Goal: Complete application form: Complete application form

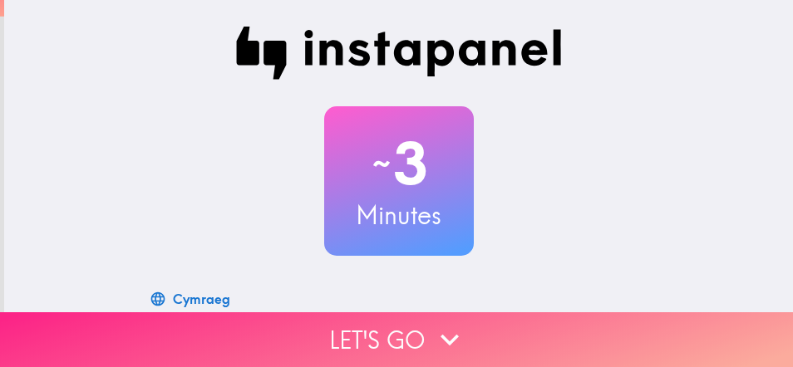
click at [431, 327] on icon "button" at bounding box center [449, 340] width 37 height 37
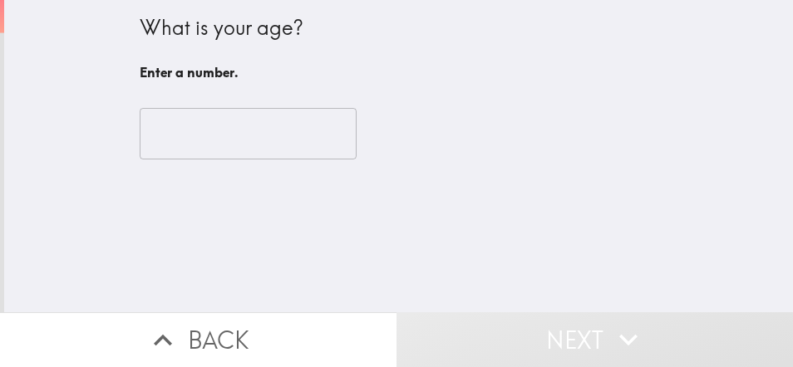
click at [248, 135] on input "number" at bounding box center [248, 134] width 217 height 52
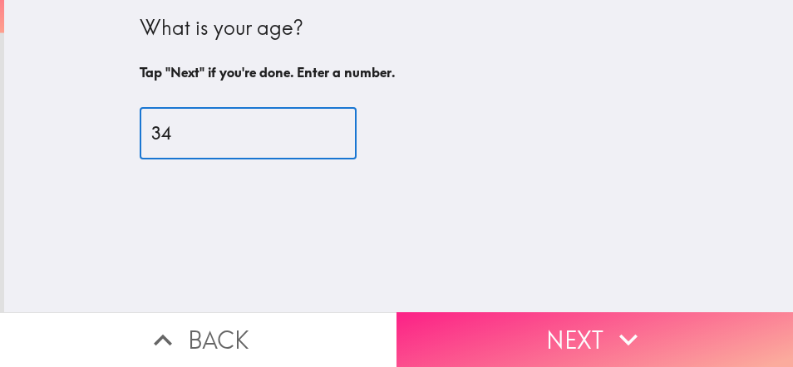
type input "34"
click at [593, 317] on button "Next" at bounding box center [594, 339] width 396 height 55
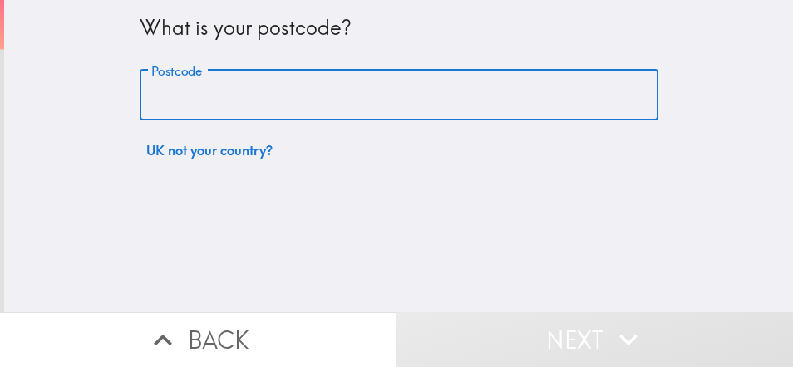
click at [276, 89] on input "Postcode" at bounding box center [399, 96] width 519 height 52
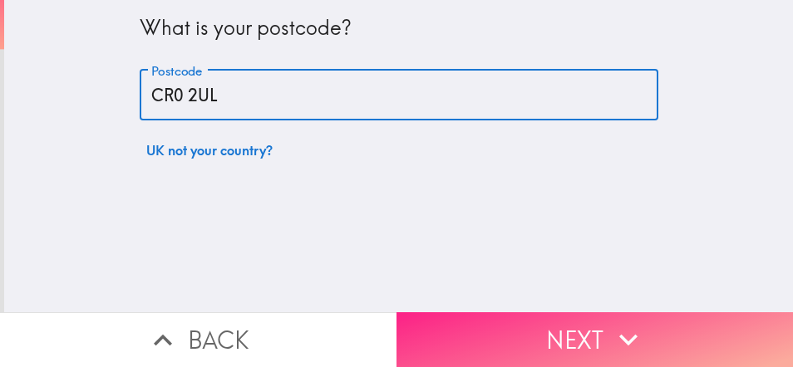
type input "CR0 2UL"
click at [505, 336] on button "Next" at bounding box center [594, 339] width 396 height 55
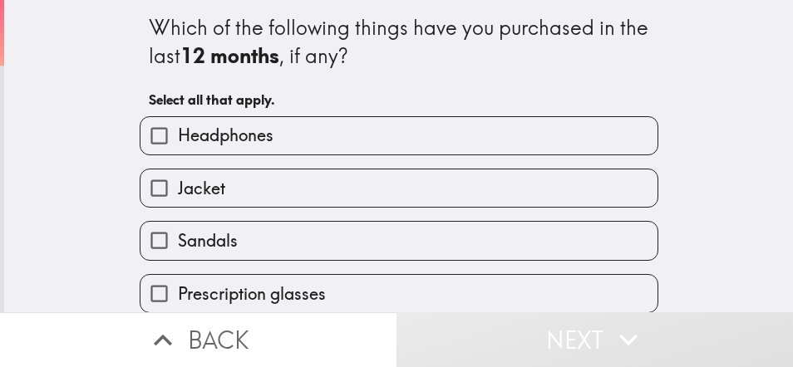
click at [253, 134] on span "Headphones" at bounding box center [226, 135] width 96 height 23
click at [178, 134] on input "Headphones" at bounding box center [158, 135] width 37 height 37
checkbox input "true"
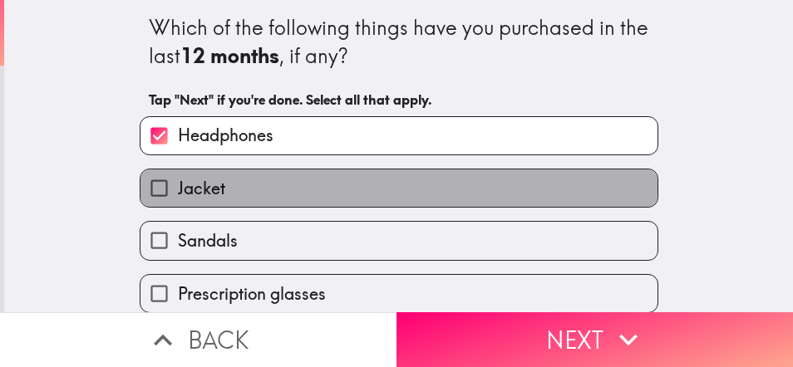
click at [258, 187] on label "Jacket" at bounding box center [398, 188] width 517 height 37
click at [178, 187] on input "Jacket" at bounding box center [158, 188] width 37 height 37
checkbox input "true"
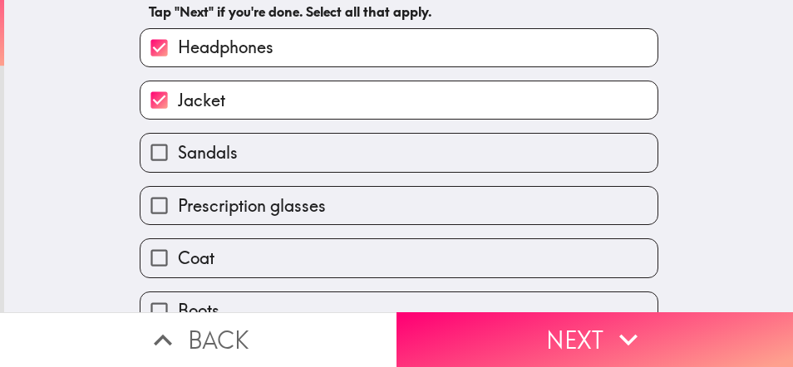
scroll to position [249, 0]
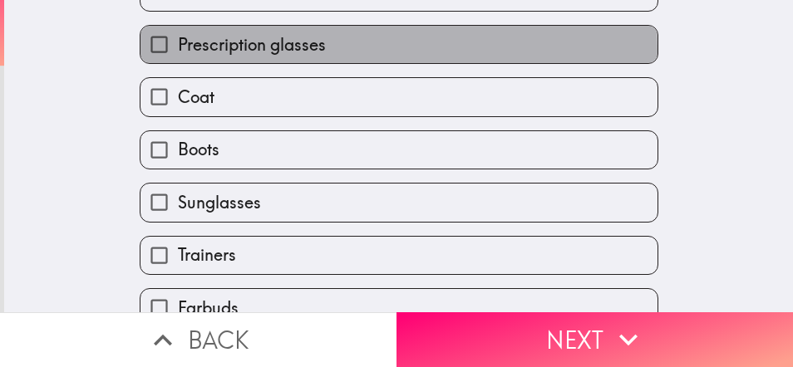
click at [224, 52] on span "Prescription glasses" at bounding box center [252, 44] width 148 height 23
click at [178, 52] on input "Prescription glasses" at bounding box center [158, 44] width 37 height 37
checkbox input "true"
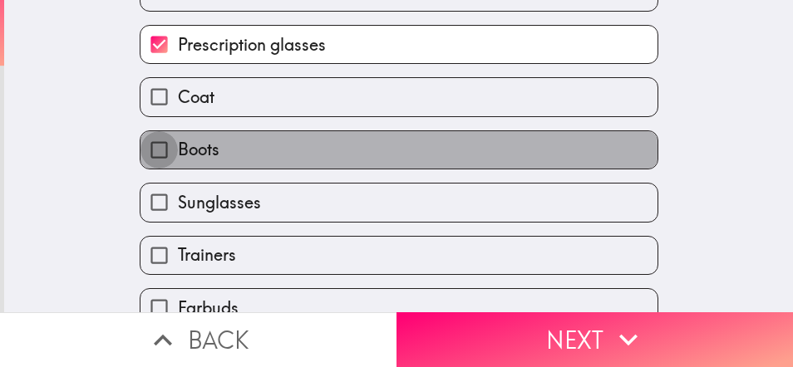
click at [146, 155] on input "Boots" at bounding box center [158, 149] width 37 height 37
checkbox input "true"
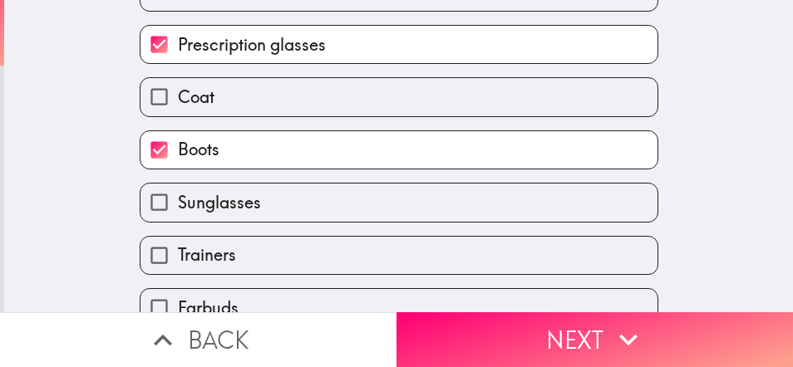
click at [142, 94] on input "Coat" at bounding box center [158, 96] width 37 height 37
checkbox input "true"
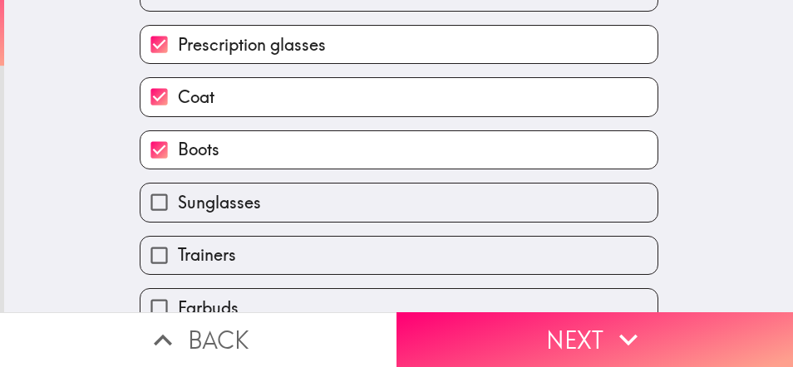
scroll to position [332, 0]
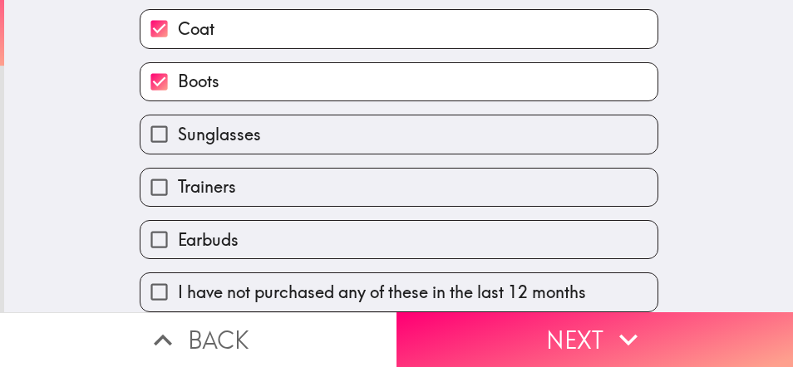
click at [143, 224] on input "Earbuds" at bounding box center [158, 239] width 37 height 37
drag, startPoint x: 161, startPoint y: 220, endPoint x: 199, endPoint y: 214, distance: 38.8
click at [199, 221] on label "Earbuds" at bounding box center [398, 239] width 517 height 37
click at [178, 221] on input "Earbuds" at bounding box center [158, 239] width 37 height 37
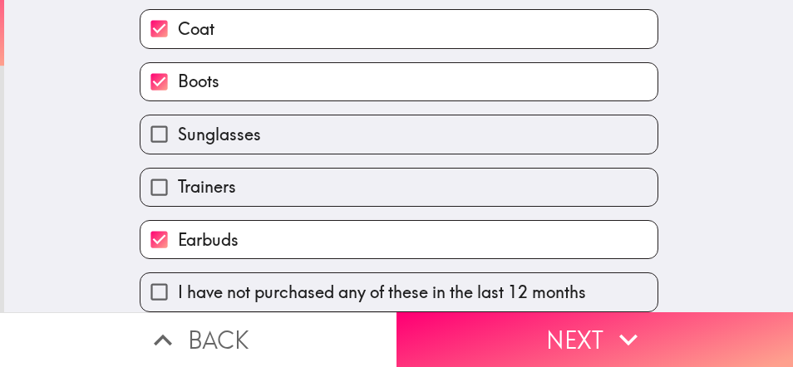
click at [199, 221] on label "Earbuds" at bounding box center [398, 239] width 517 height 37
click at [178, 221] on input "Earbuds" at bounding box center [158, 239] width 37 height 37
checkbox input "false"
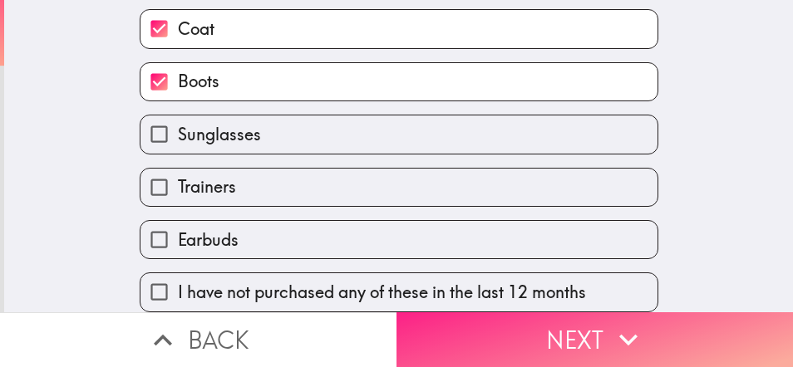
click at [514, 333] on button "Next" at bounding box center [594, 339] width 396 height 55
